Goal: Navigation & Orientation: Find specific page/section

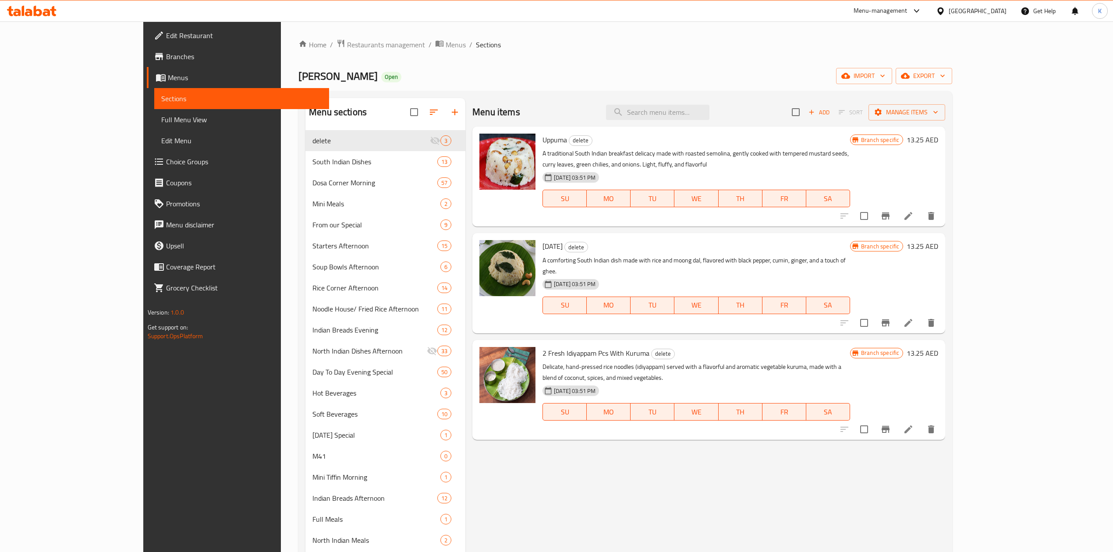
click at [166, 162] on span "Choice Groups" at bounding box center [244, 161] width 156 height 11
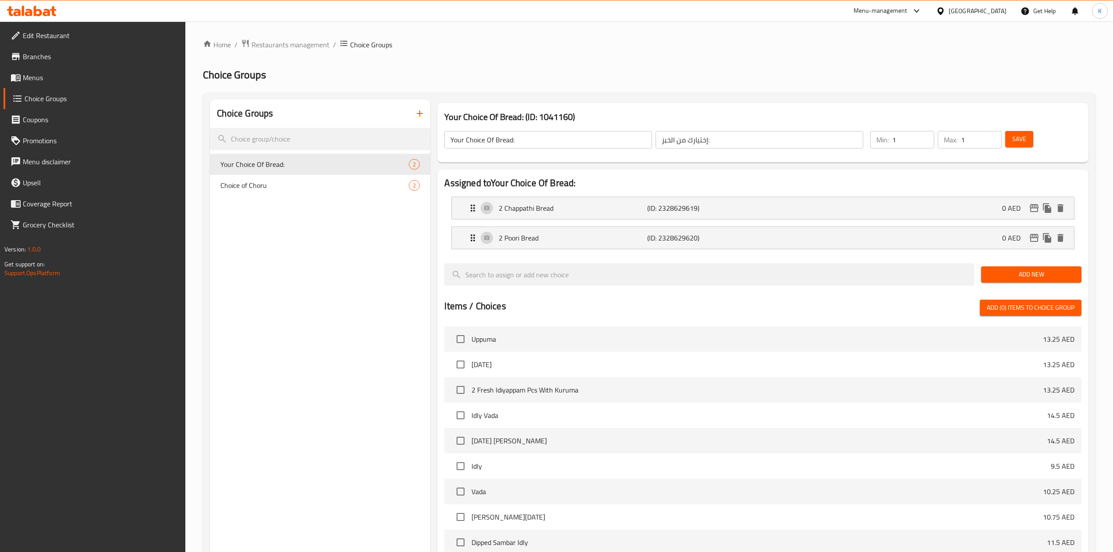
click at [40, 80] on span "Menus" at bounding box center [101, 77] width 156 height 11
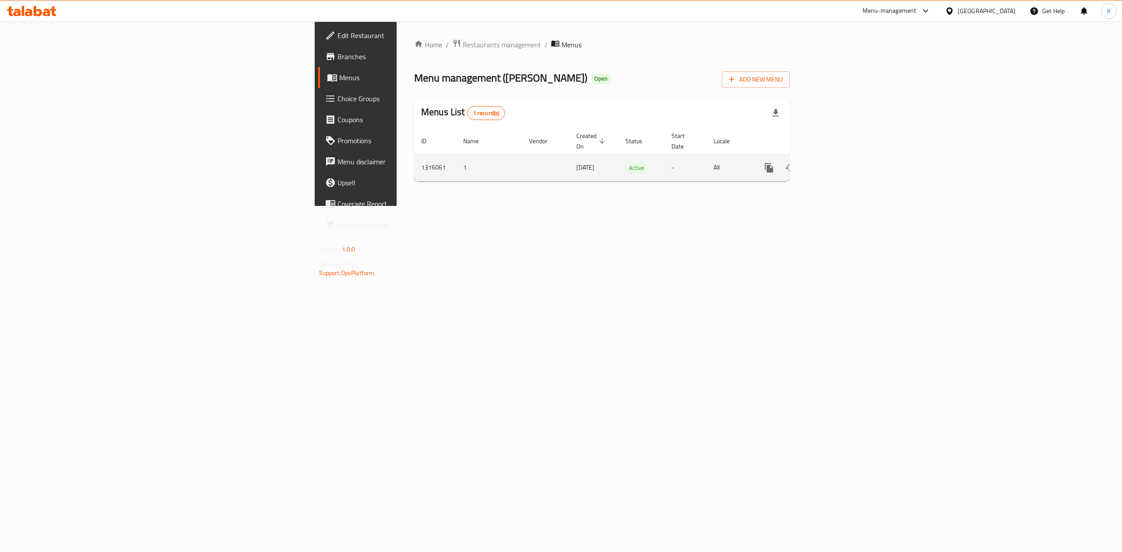
click at [838, 163] on icon "enhanced table" at bounding box center [832, 168] width 11 height 11
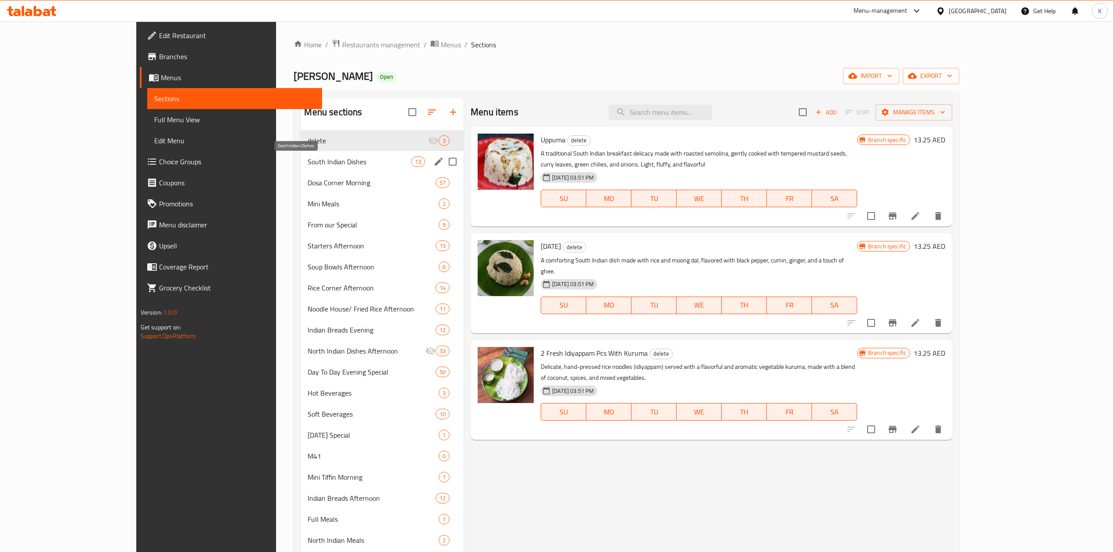
click at [308, 165] on span "South Indian Dishes" at bounding box center [359, 161] width 103 height 11
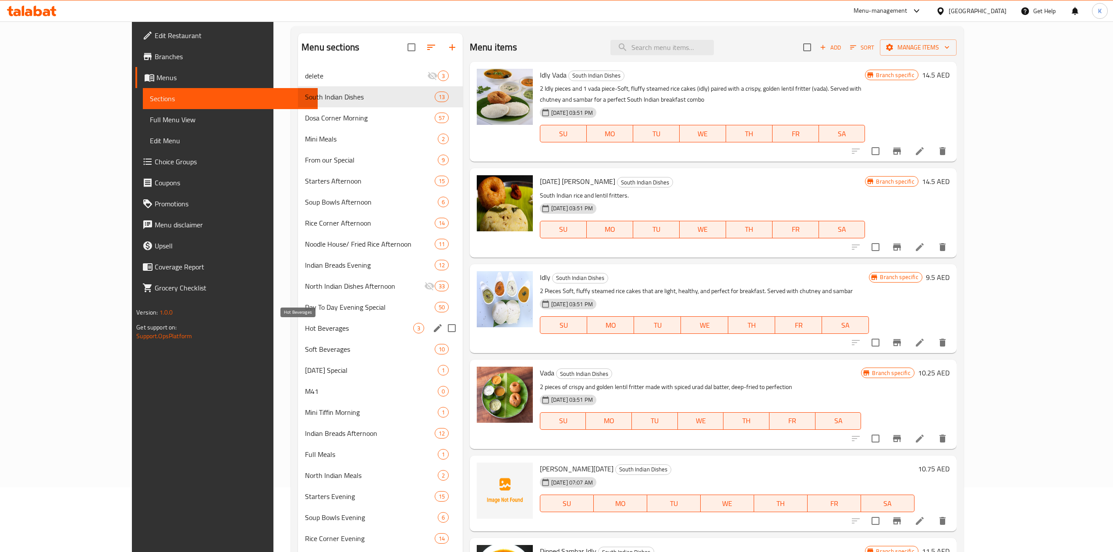
scroll to position [175, 0]
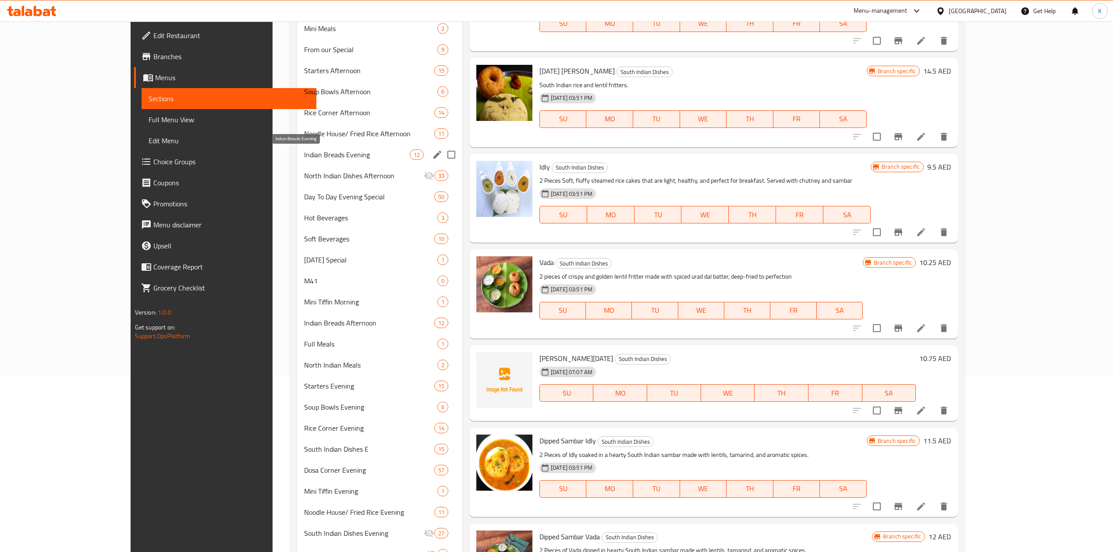
click at [304, 156] on span "Indian Breads Evening" at bounding box center [357, 154] width 106 height 11
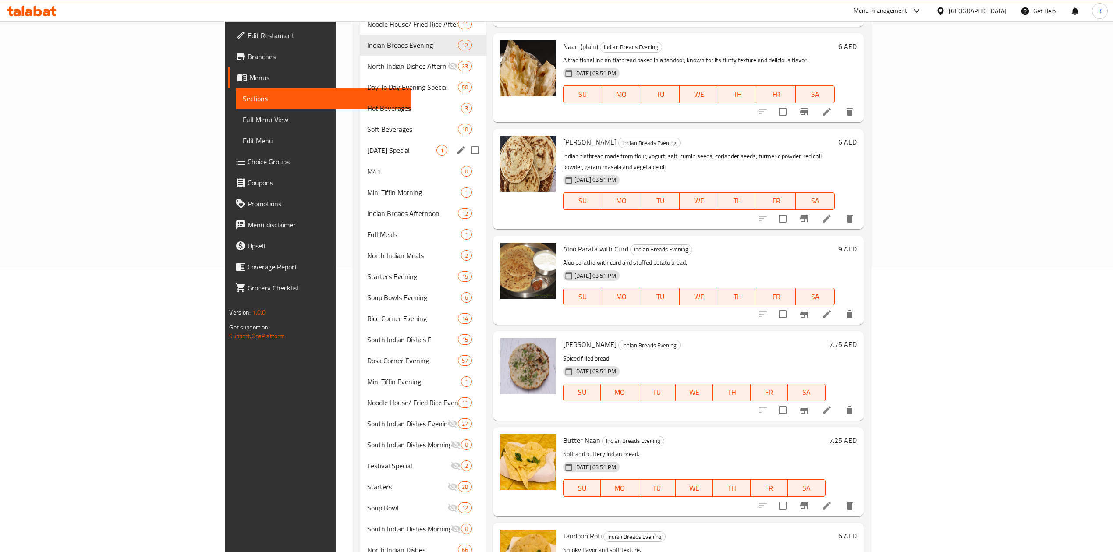
scroll to position [292, 0]
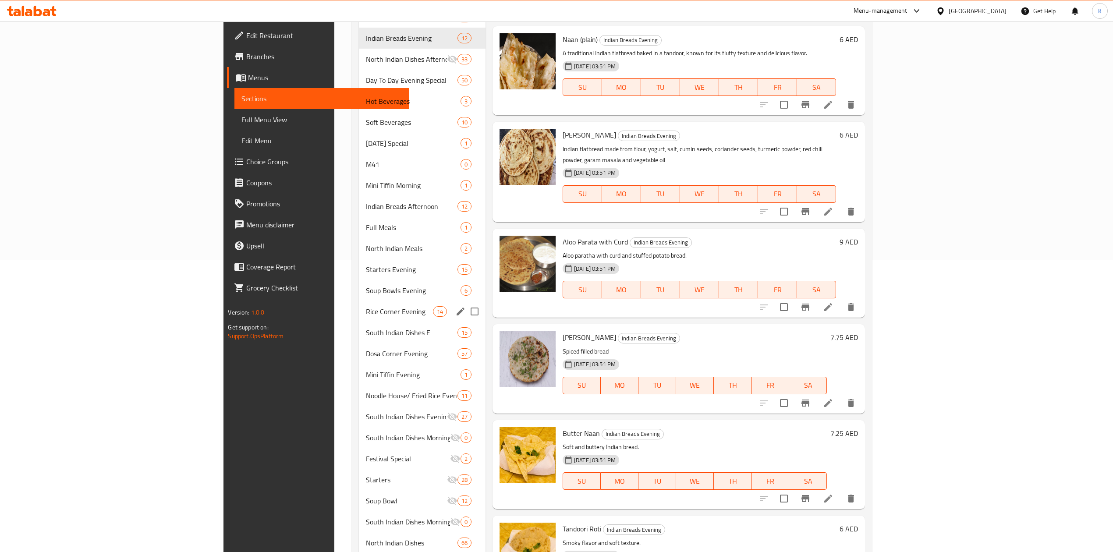
click at [366, 310] on span "Rice Corner Evening" at bounding box center [399, 311] width 67 height 11
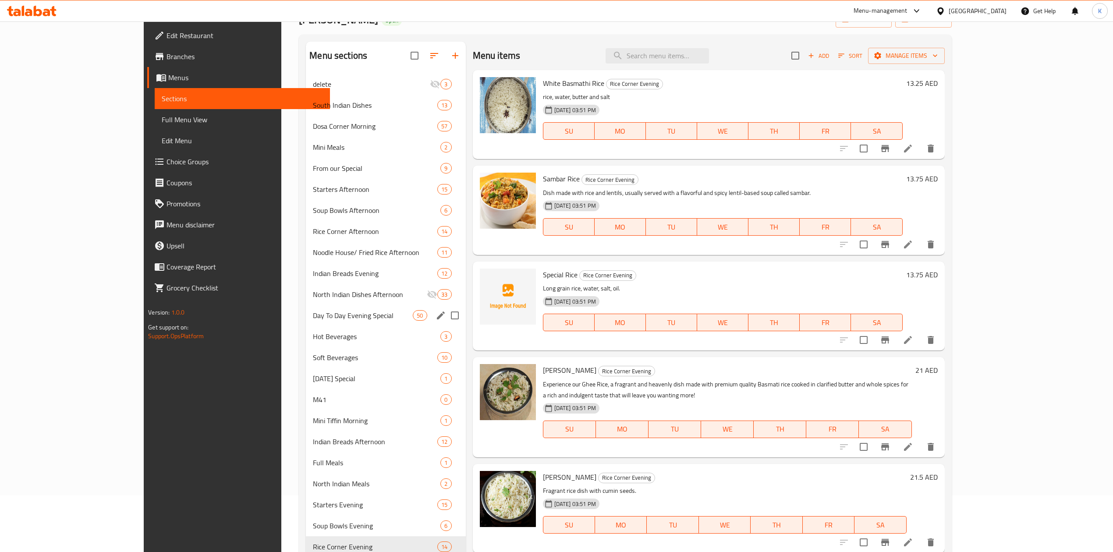
scroll to position [39, 0]
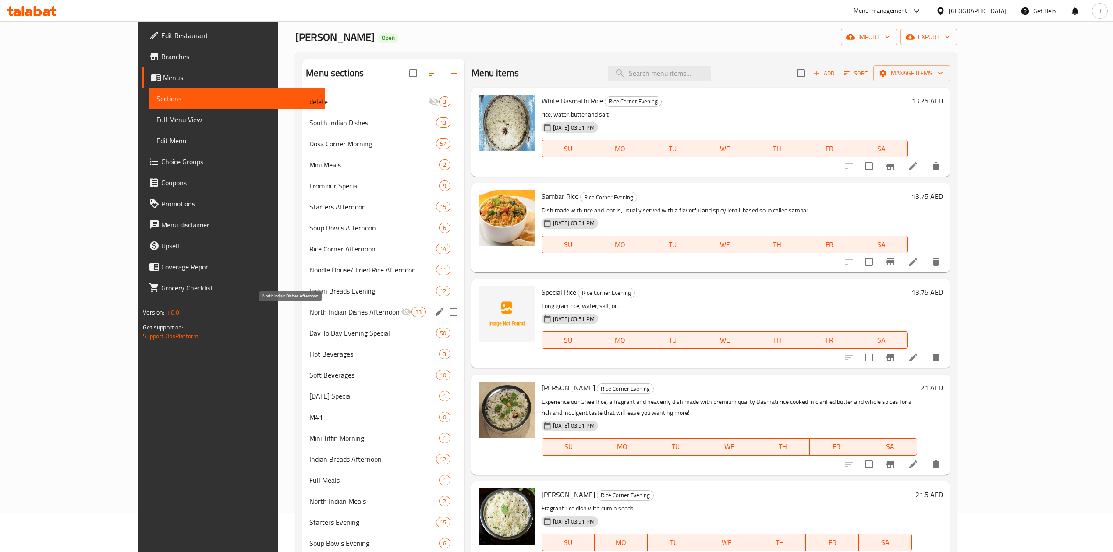
click at [309, 312] on span "North Indian Dishes Afternoon" at bounding box center [355, 312] width 92 height 11
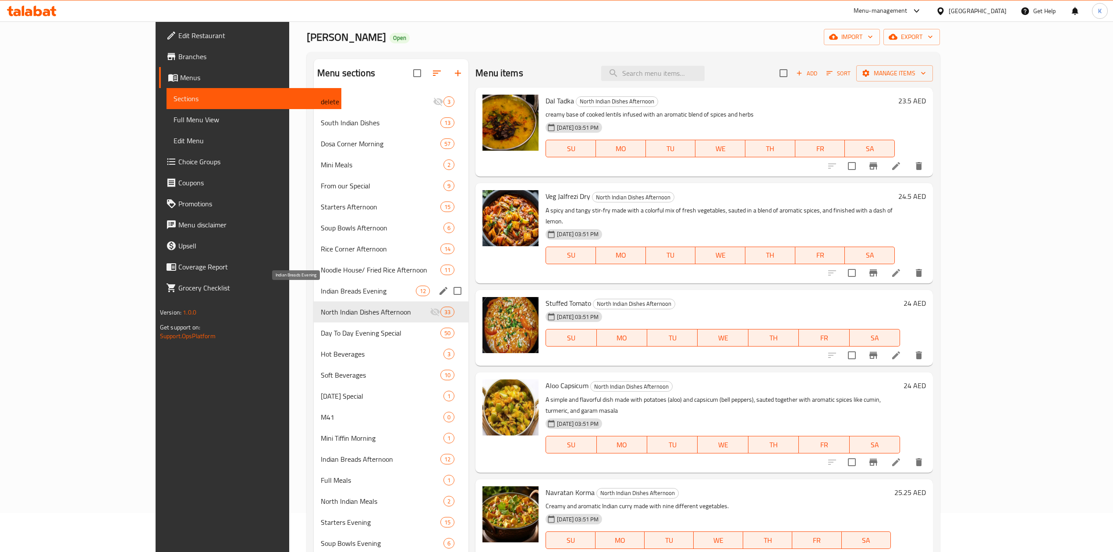
click at [321, 290] on span "Indian Breads Evening" at bounding box center [368, 291] width 95 height 11
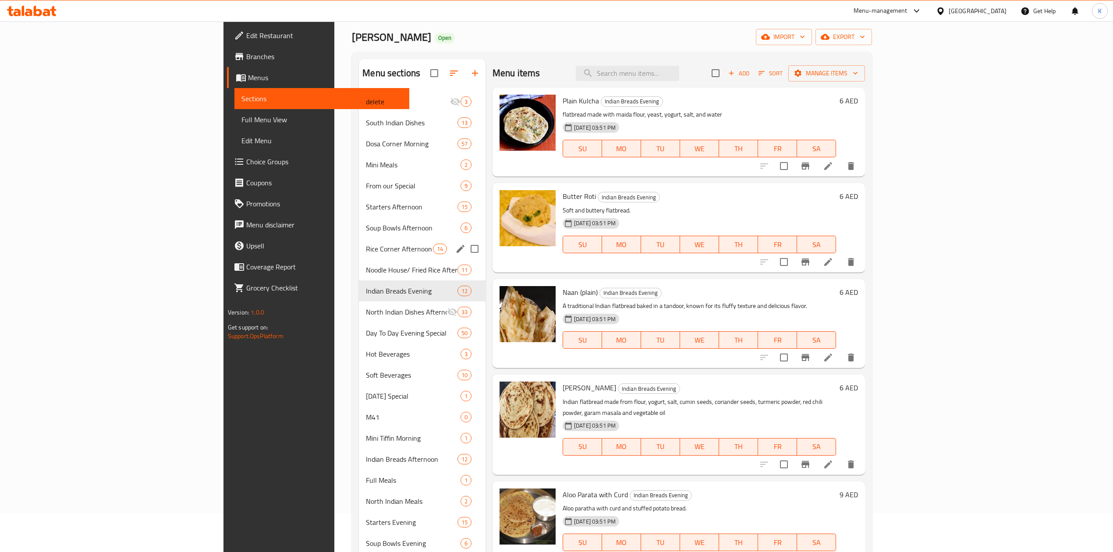
click at [366, 254] on span "Rice Corner Afternoon" at bounding box center [399, 249] width 67 height 11
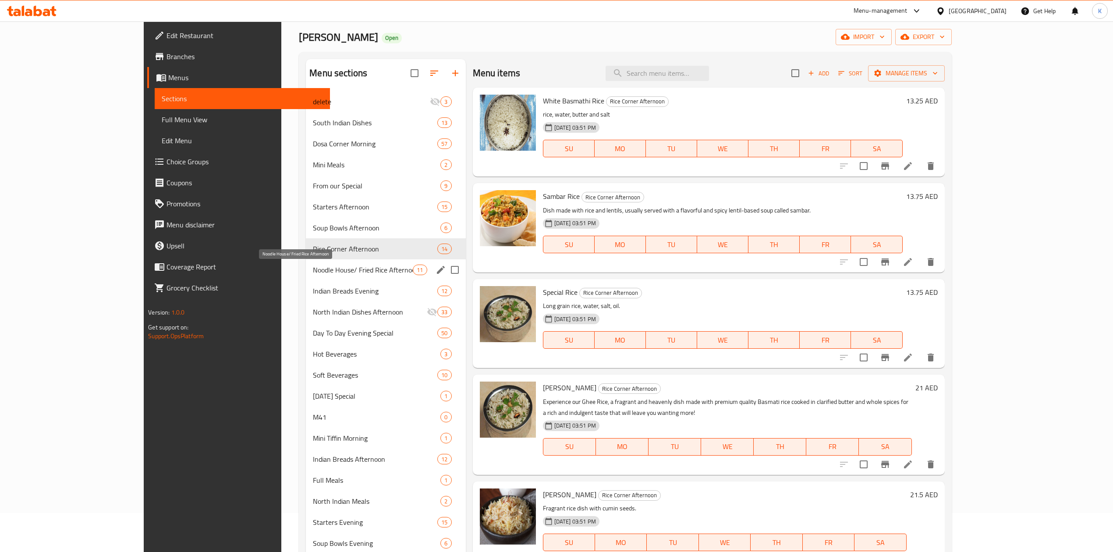
click at [313, 266] on span "Noodle House/ Fried Rice Afternoon" at bounding box center [363, 270] width 100 height 11
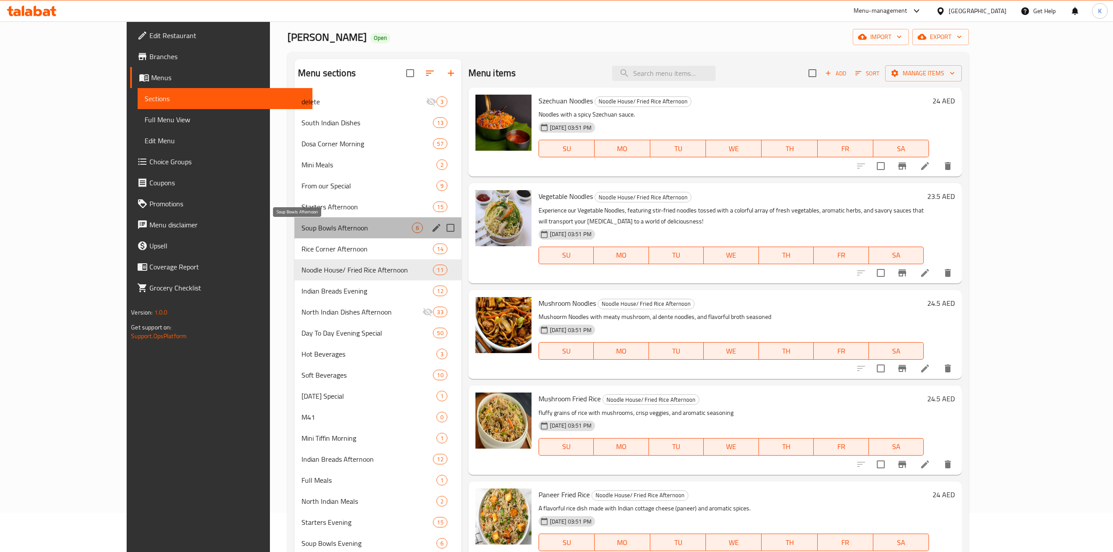
click at [302, 225] on span "Soup Bowls Afternoon" at bounding box center [357, 228] width 110 height 11
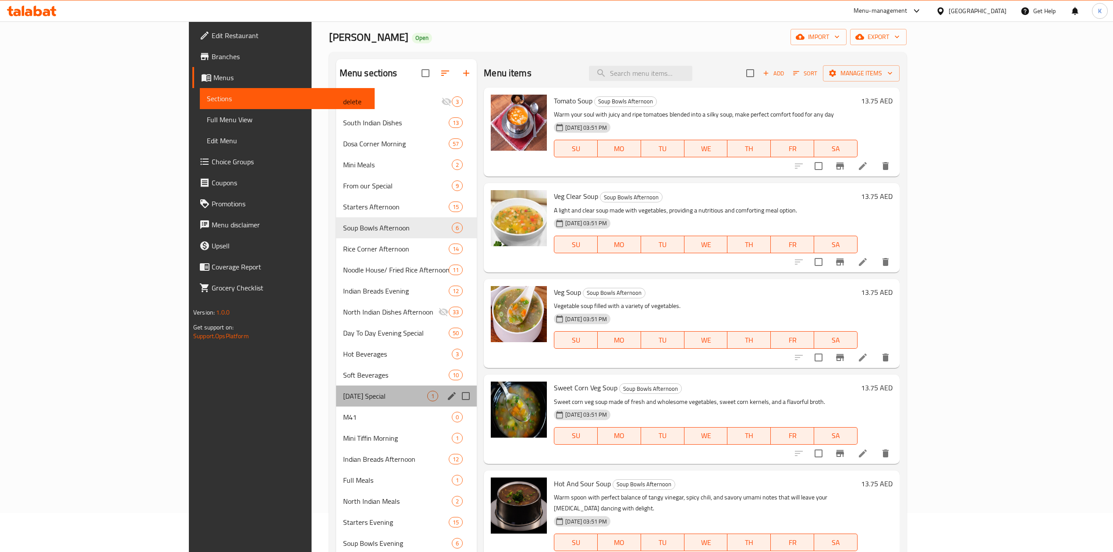
click at [336, 404] on div "[DATE] Special 1" at bounding box center [406, 396] width 141 height 21
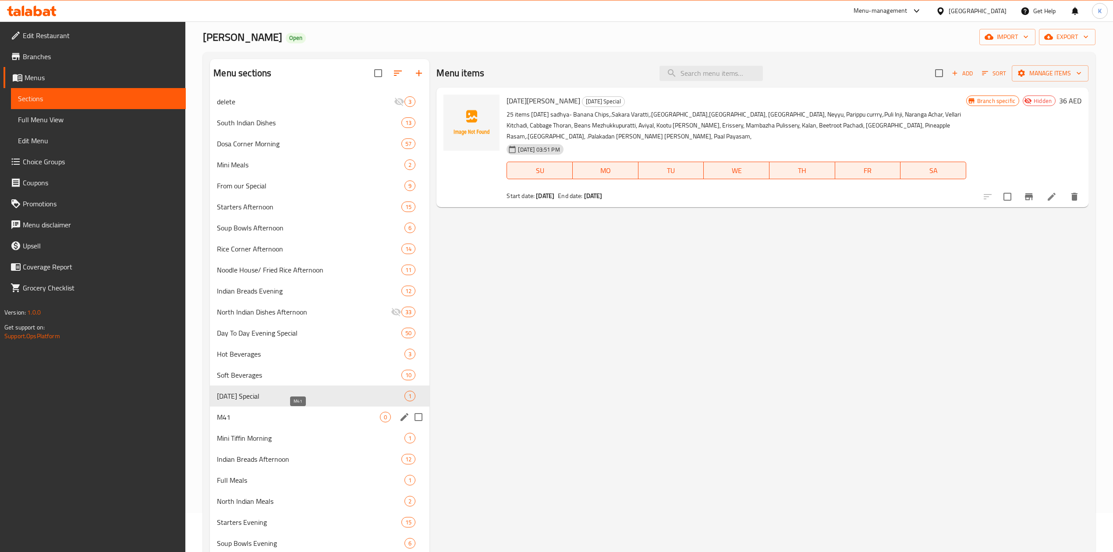
click at [265, 416] on span "M41" at bounding box center [298, 417] width 163 height 11
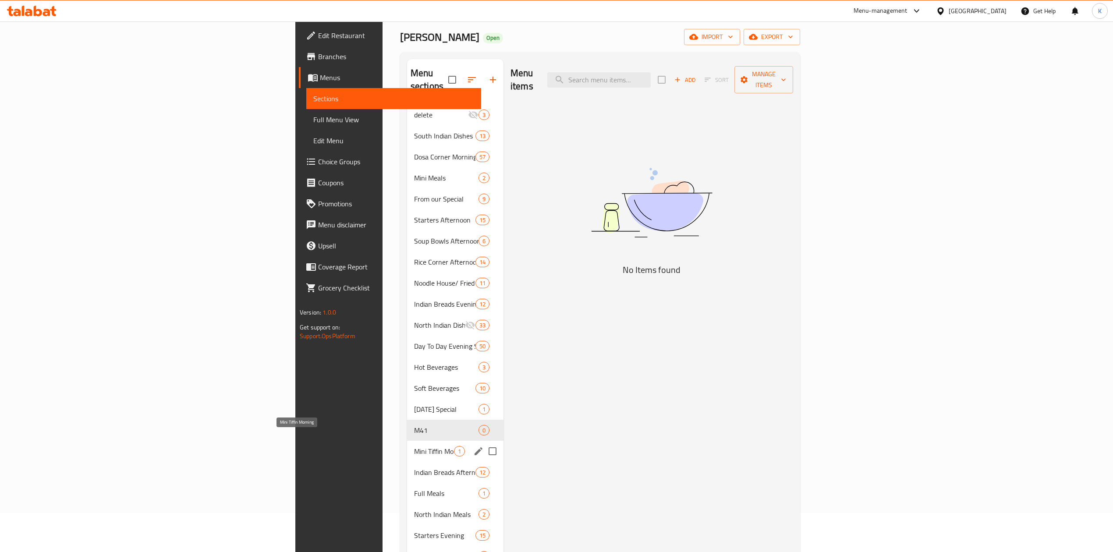
click at [414, 446] on span "Mini Tiffin Morning" at bounding box center [434, 451] width 40 height 11
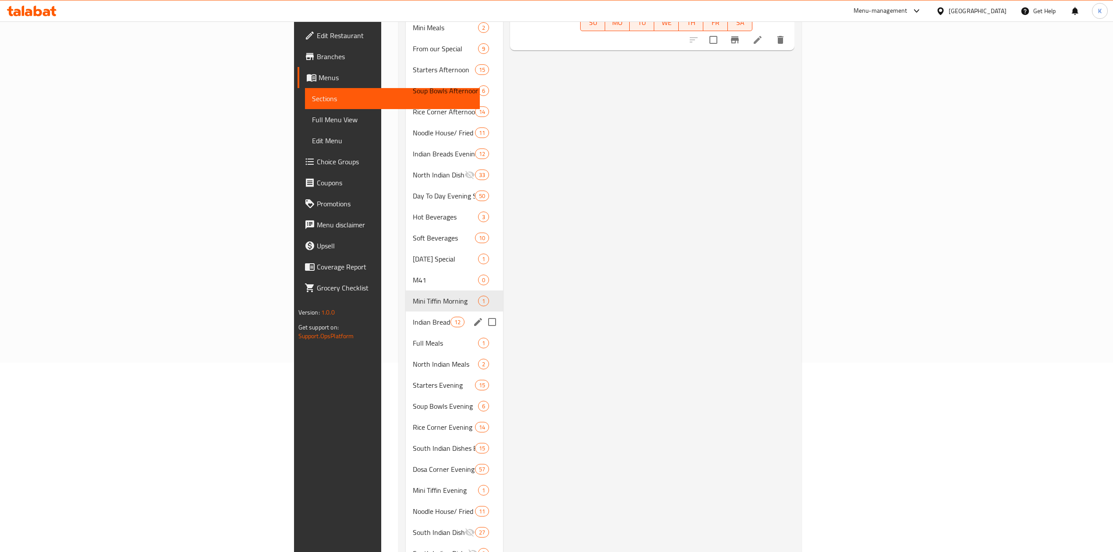
scroll to position [214, 0]
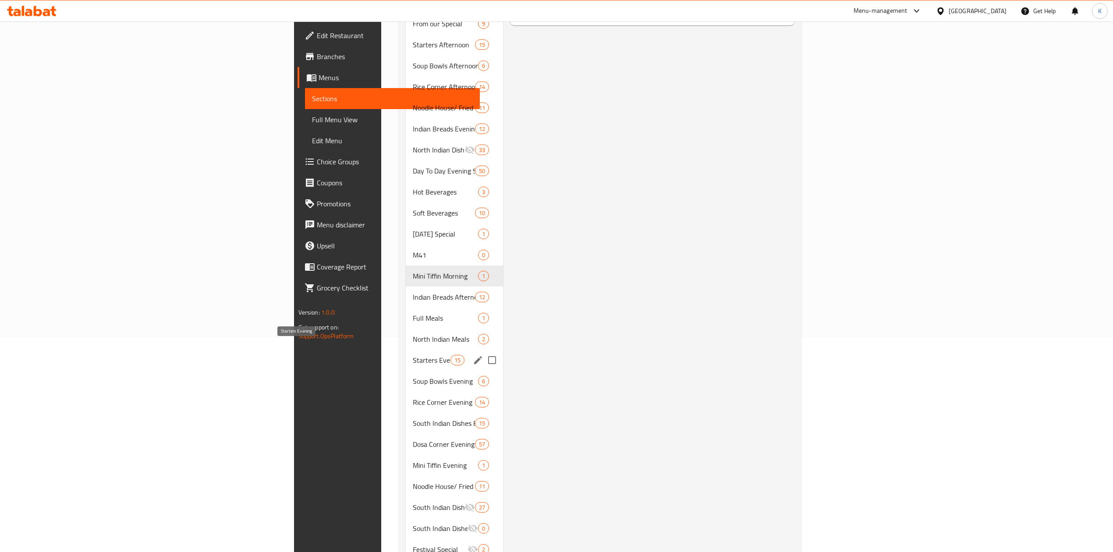
click at [413, 355] on span "Starters Evening" at bounding box center [431, 360] width 37 height 11
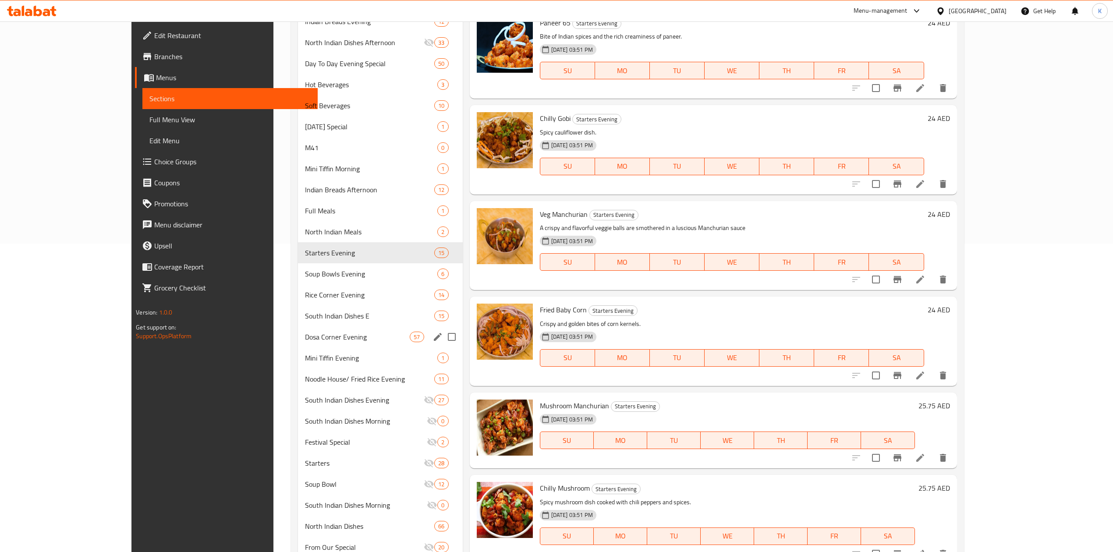
scroll to position [331, 0]
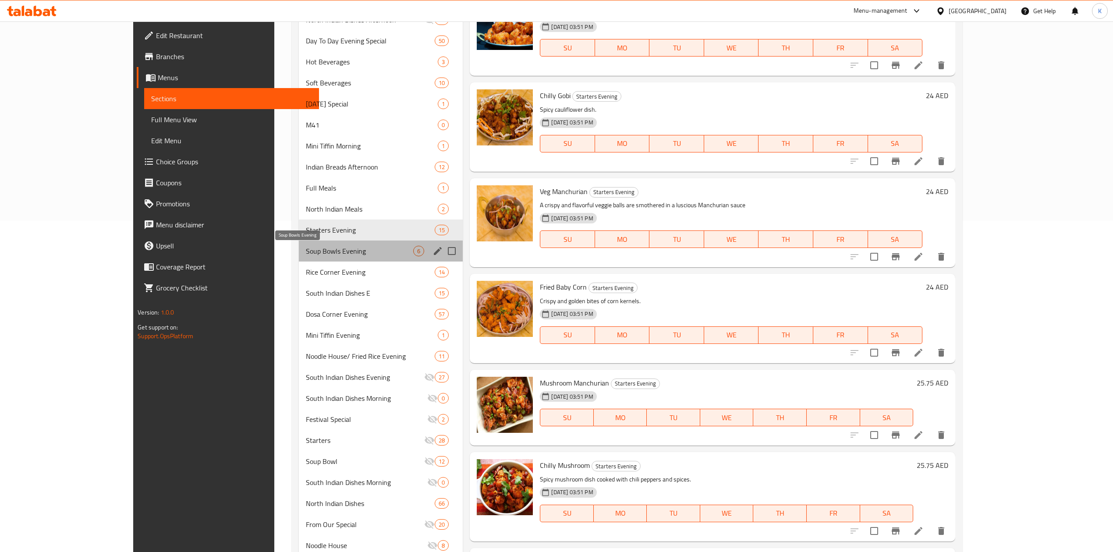
click at [306, 251] on span "Soup Bowls Evening" at bounding box center [359, 251] width 107 height 11
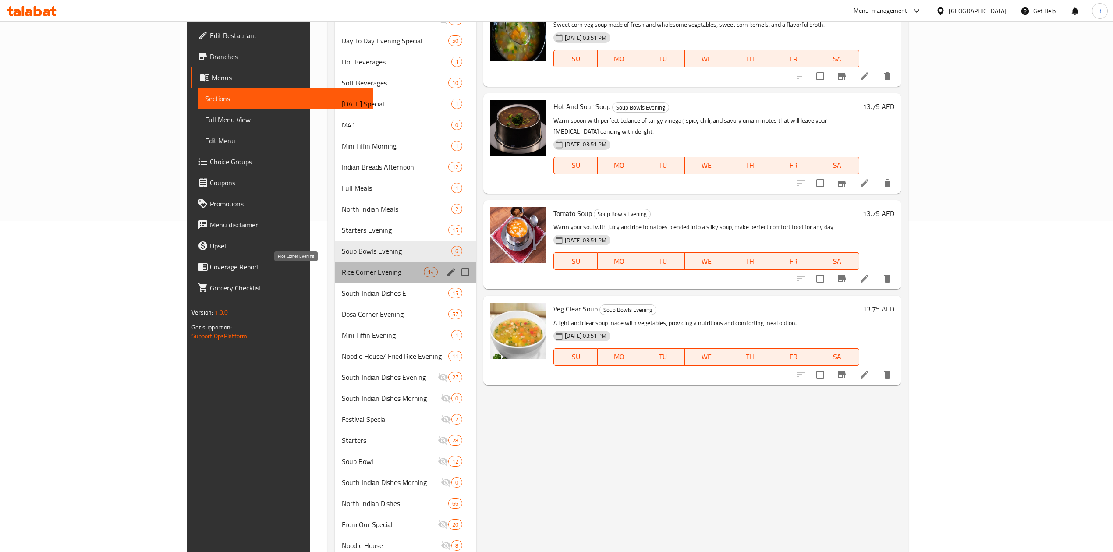
click at [342, 269] on span "Rice Corner Evening" at bounding box center [383, 272] width 82 height 11
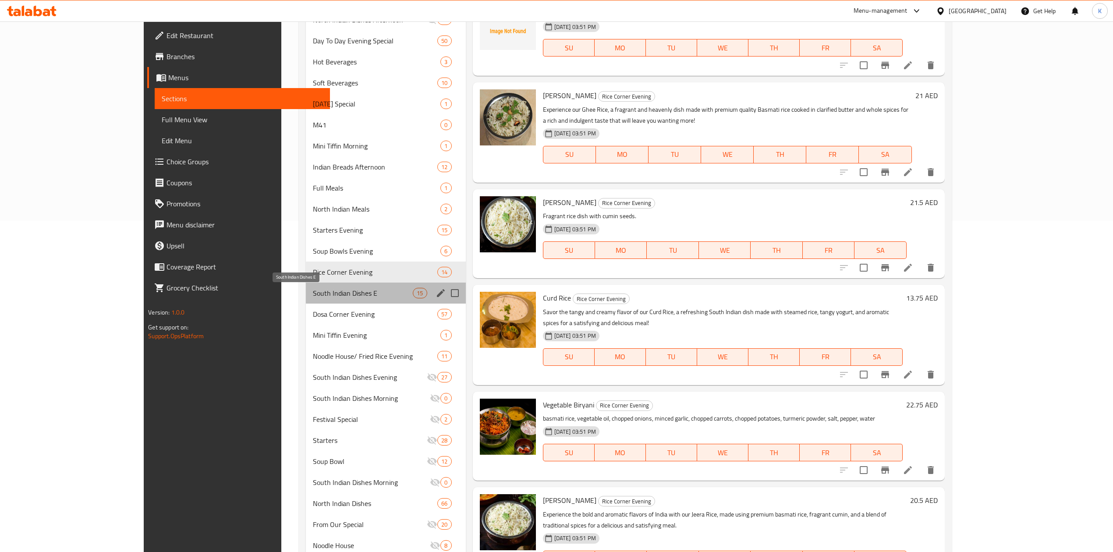
click at [313, 293] on span "South Indian Dishes E" at bounding box center [363, 293] width 100 height 11
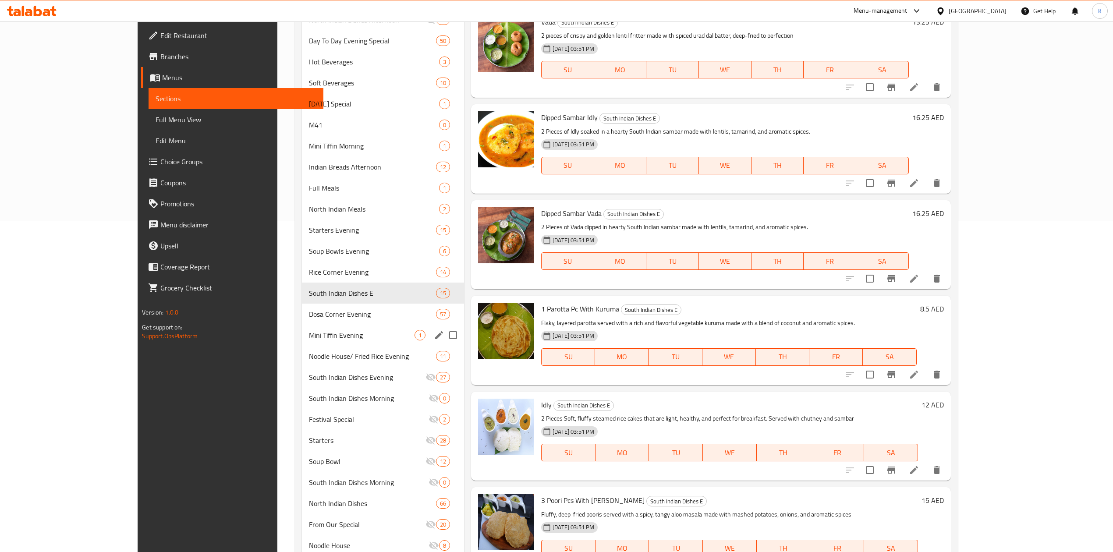
click at [302, 325] on div "Mini Tiffin Evening 1" at bounding box center [383, 335] width 162 height 21
